Goal: Information Seeking & Learning: Learn about a topic

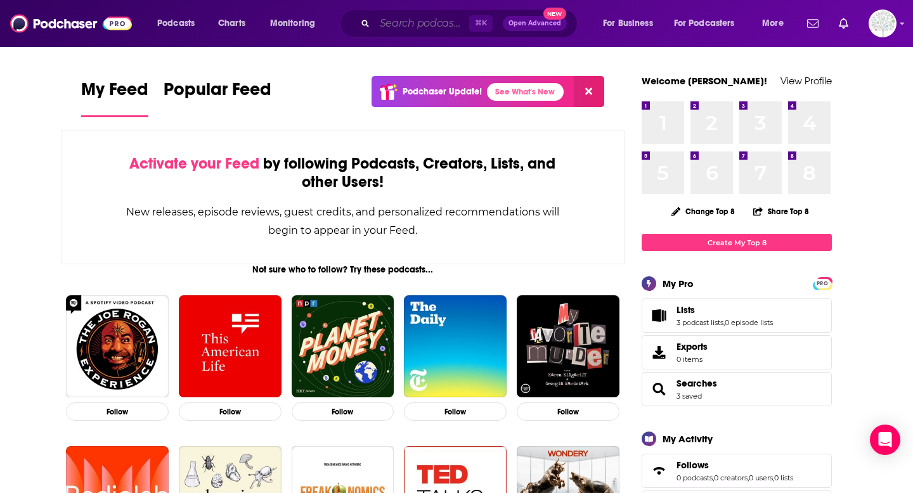
click at [433, 26] on input "Search podcasts, credits, & more..." at bounding box center [422, 23] width 94 height 20
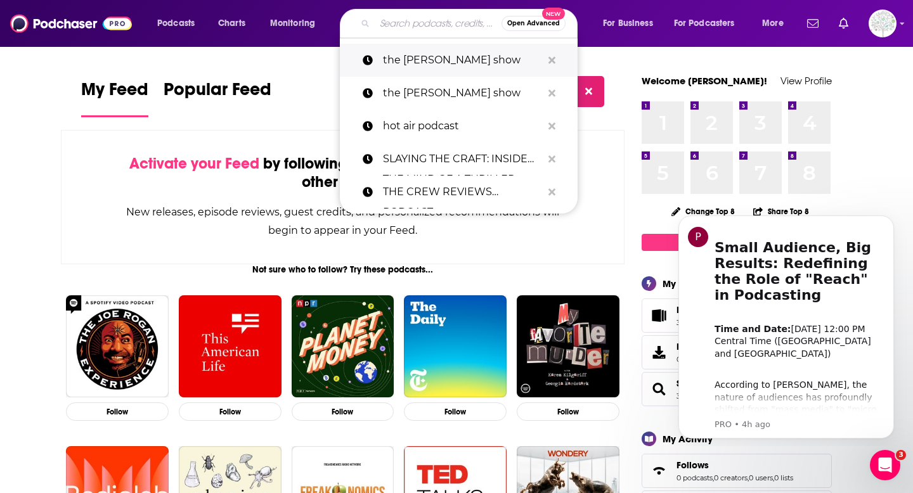
click at [432, 51] on p "the [PERSON_NAME] show" at bounding box center [462, 60] width 159 height 33
type input "the [PERSON_NAME] show"
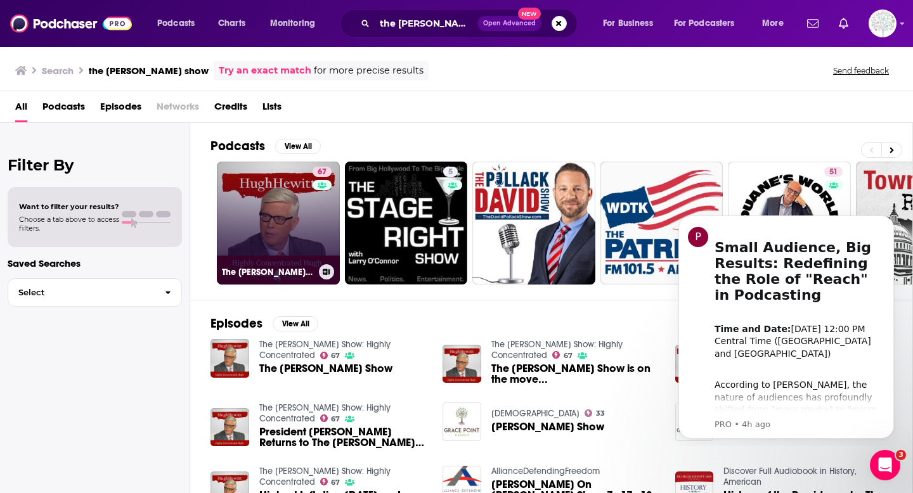
click at [243, 196] on link "67 The [PERSON_NAME] Show: Highly Concentrated" at bounding box center [278, 223] width 123 height 123
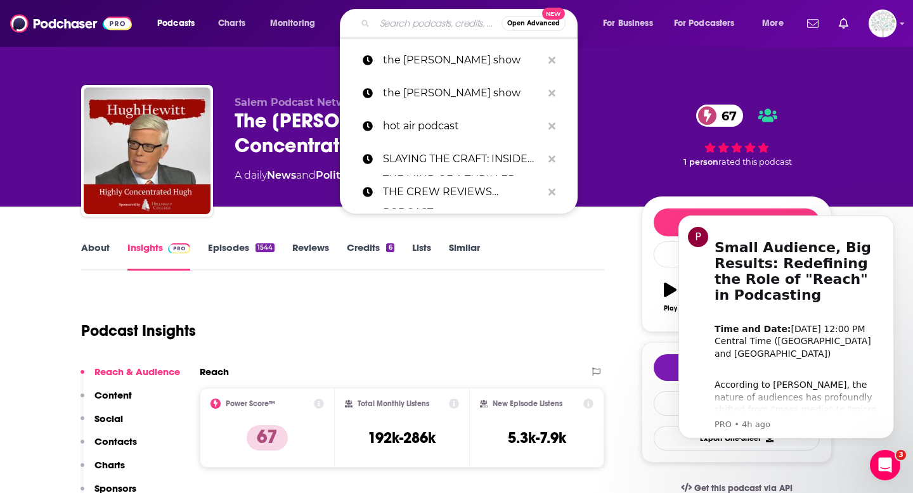
click at [388, 23] on input "Search podcasts, credits, & more..." at bounding box center [438, 23] width 127 height 20
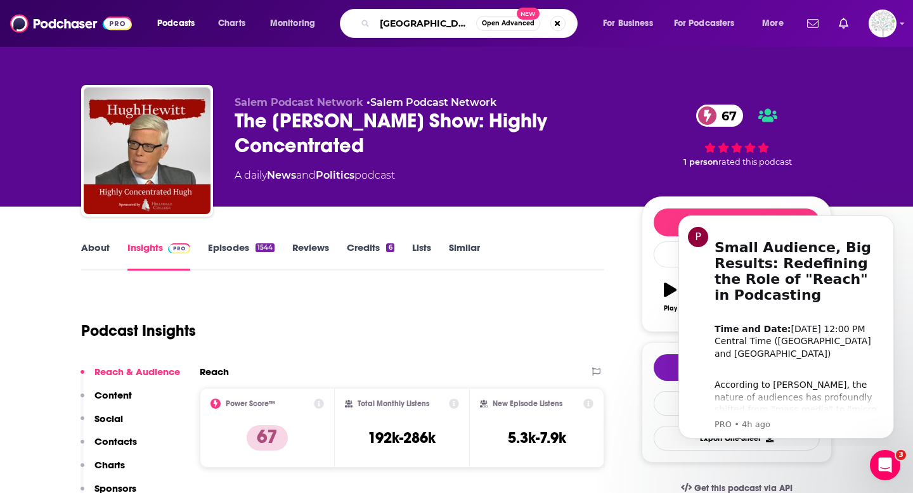
type input "[GEOGRAPHIC_DATA]"
